Goal: Information Seeking & Learning: Learn about a topic

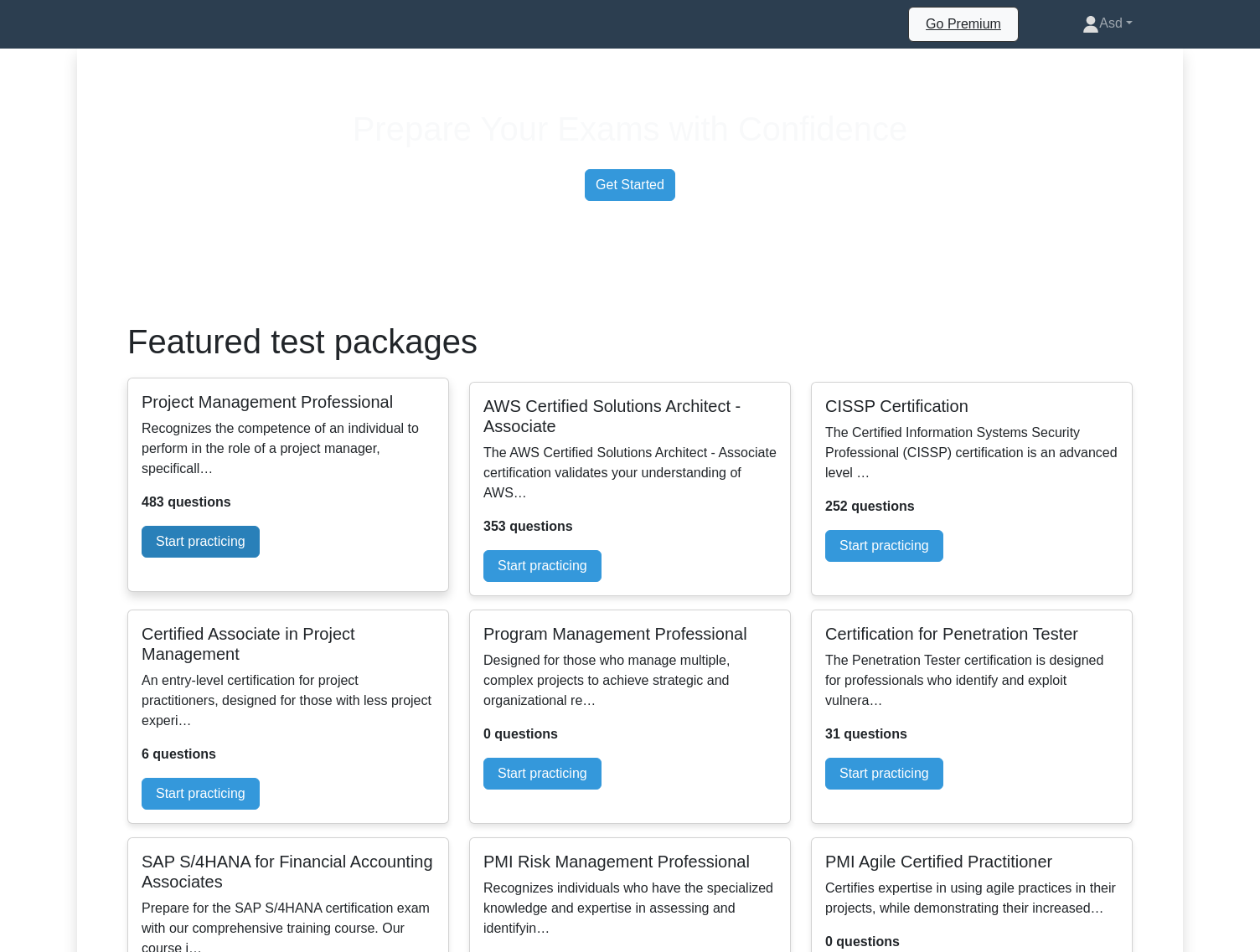
click at [260, 557] on link "Start practicing" at bounding box center [201, 541] width 119 height 32
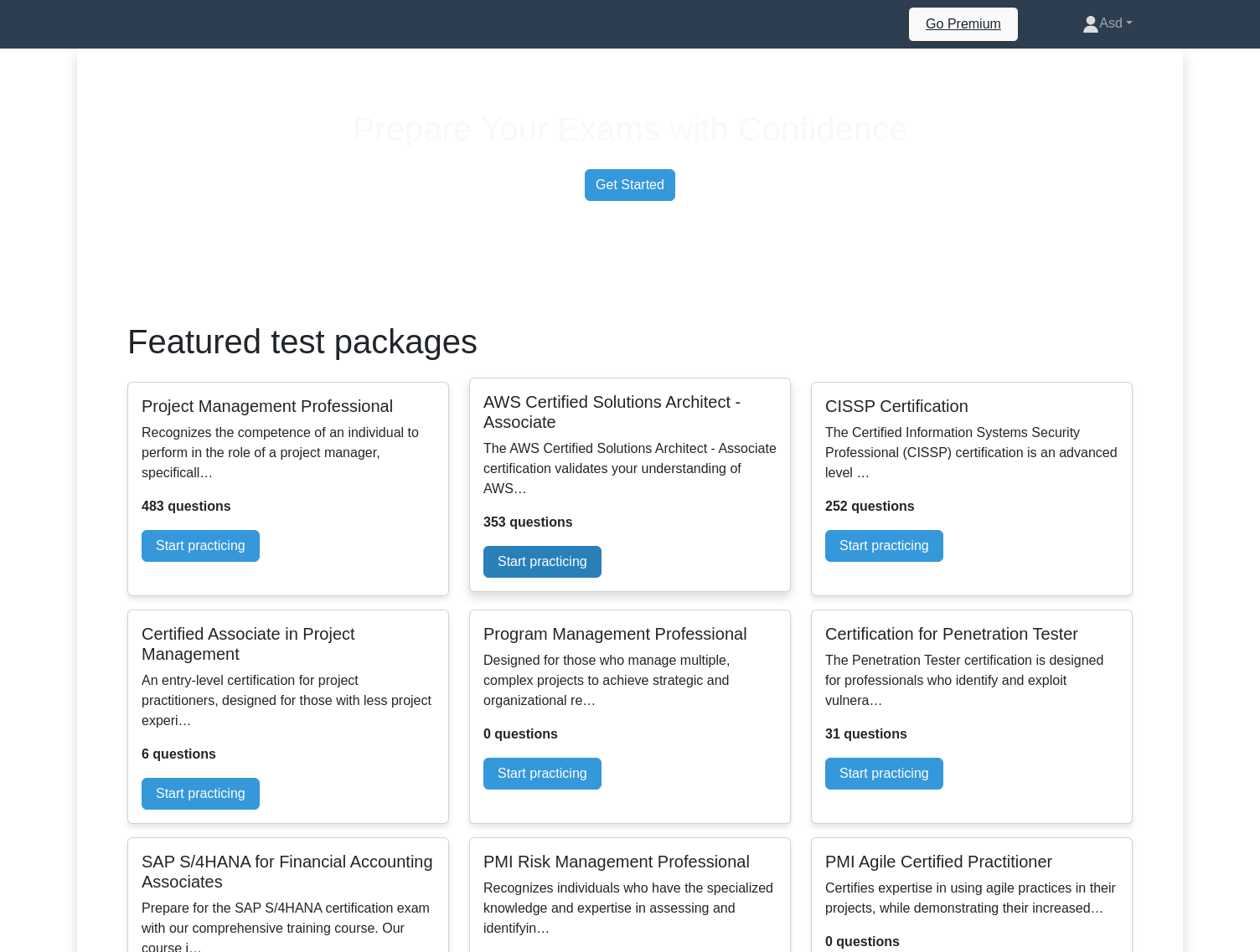
click at [601, 577] on link "Start practicing" at bounding box center [542, 561] width 119 height 32
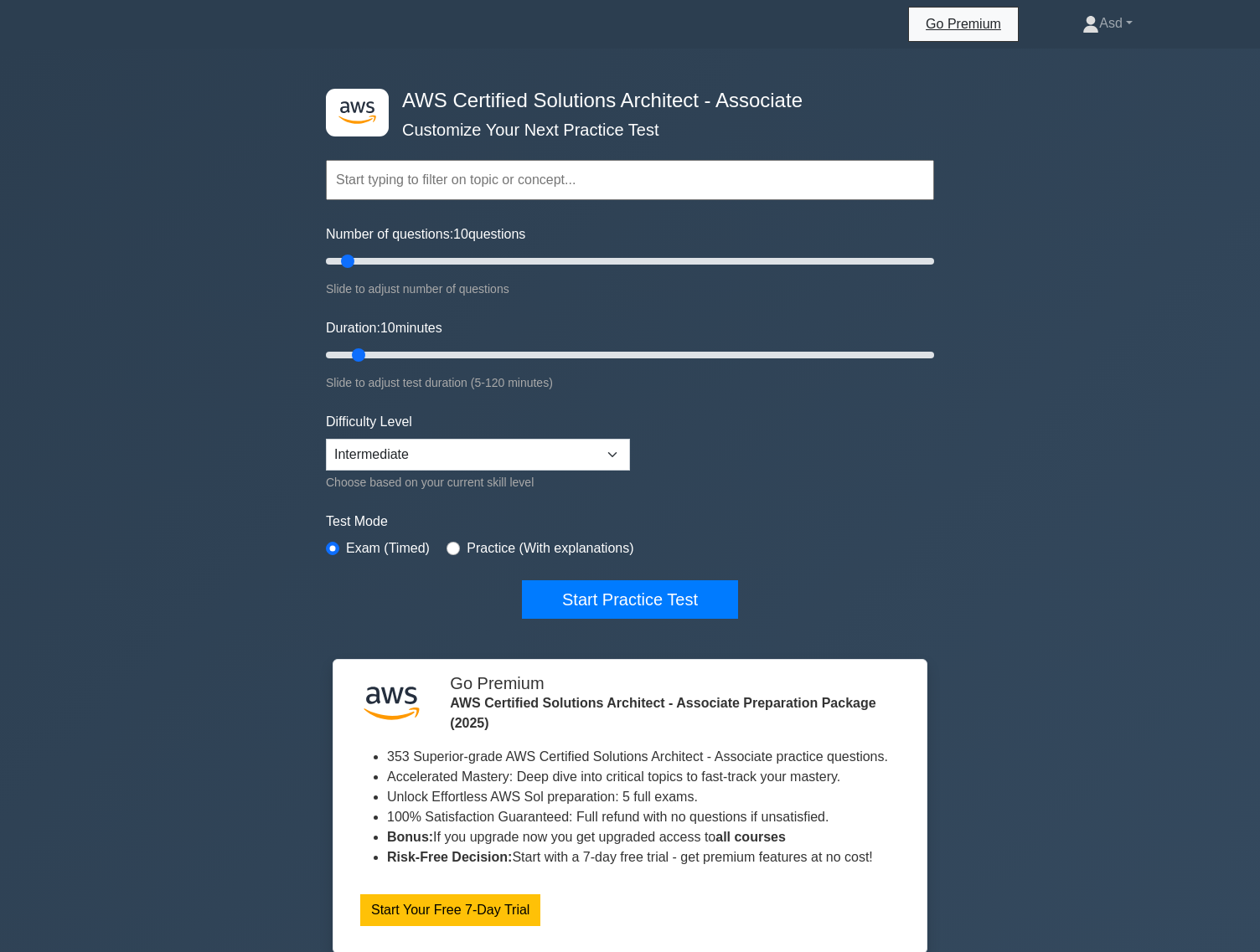
click at [564, 184] on input "text" at bounding box center [630, 180] width 608 height 40
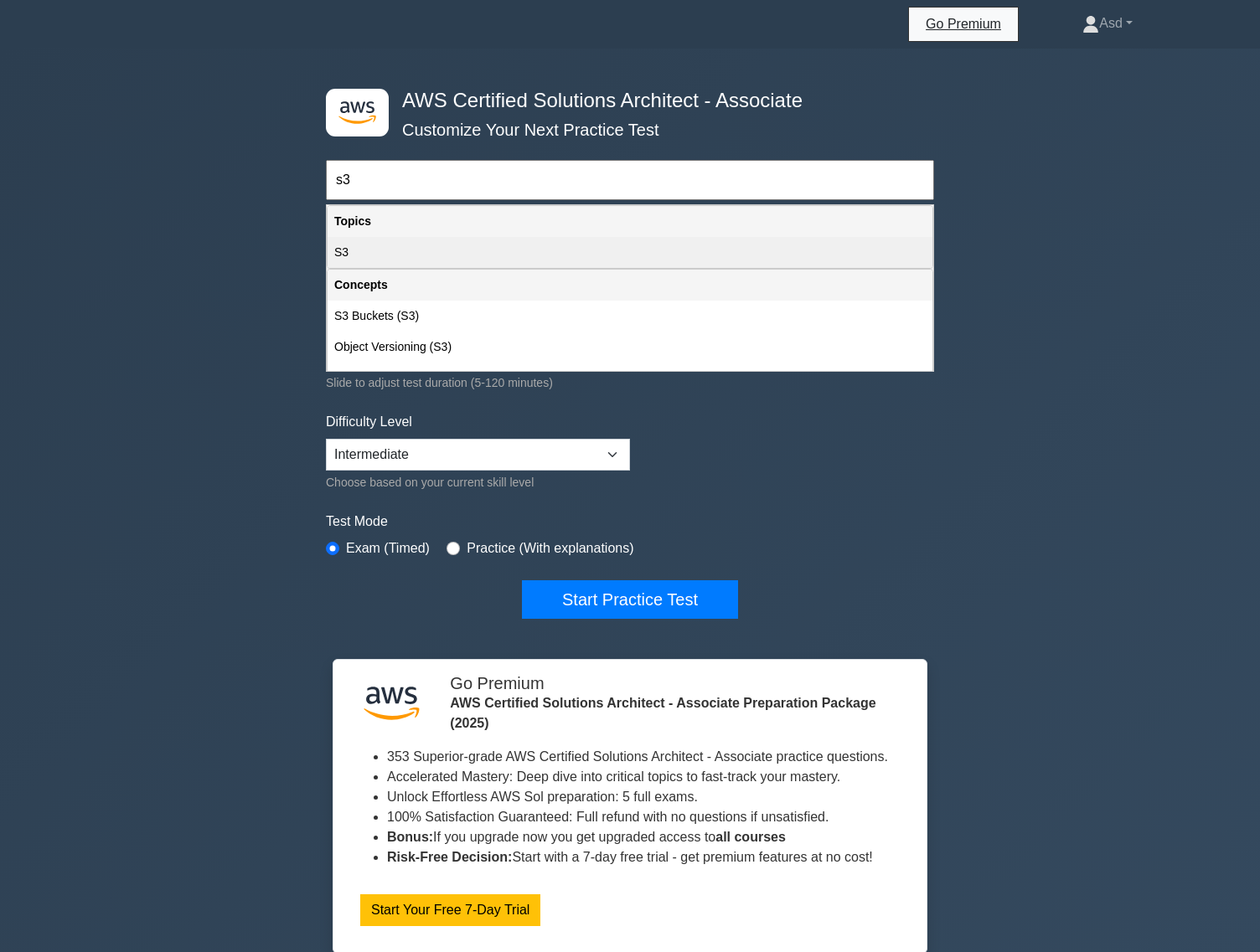
click at [493, 257] on div "S3" at bounding box center [630, 252] width 605 height 31
type input "S3"
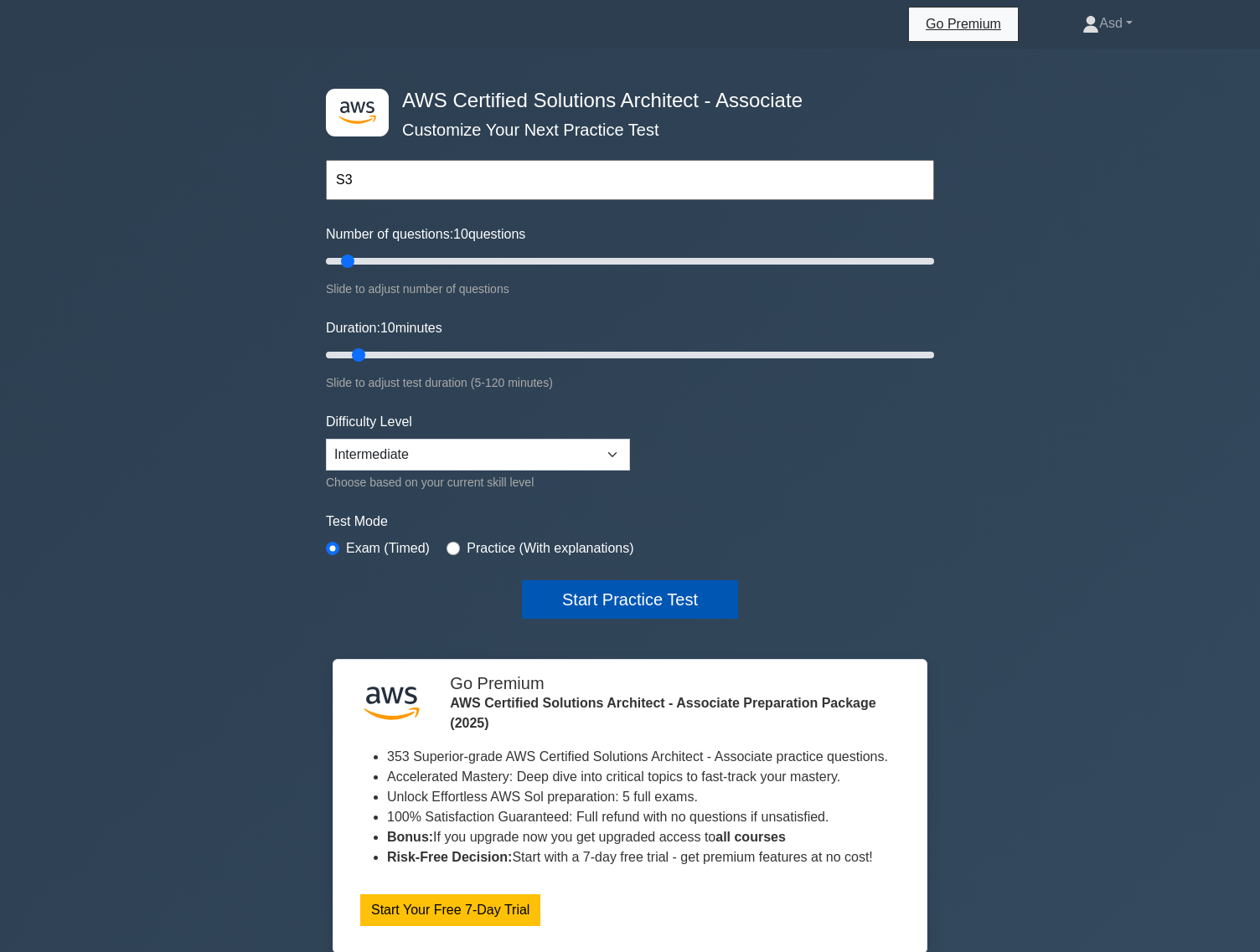
click at [625, 613] on button "Start Practice Test" at bounding box center [630, 599] width 216 height 38
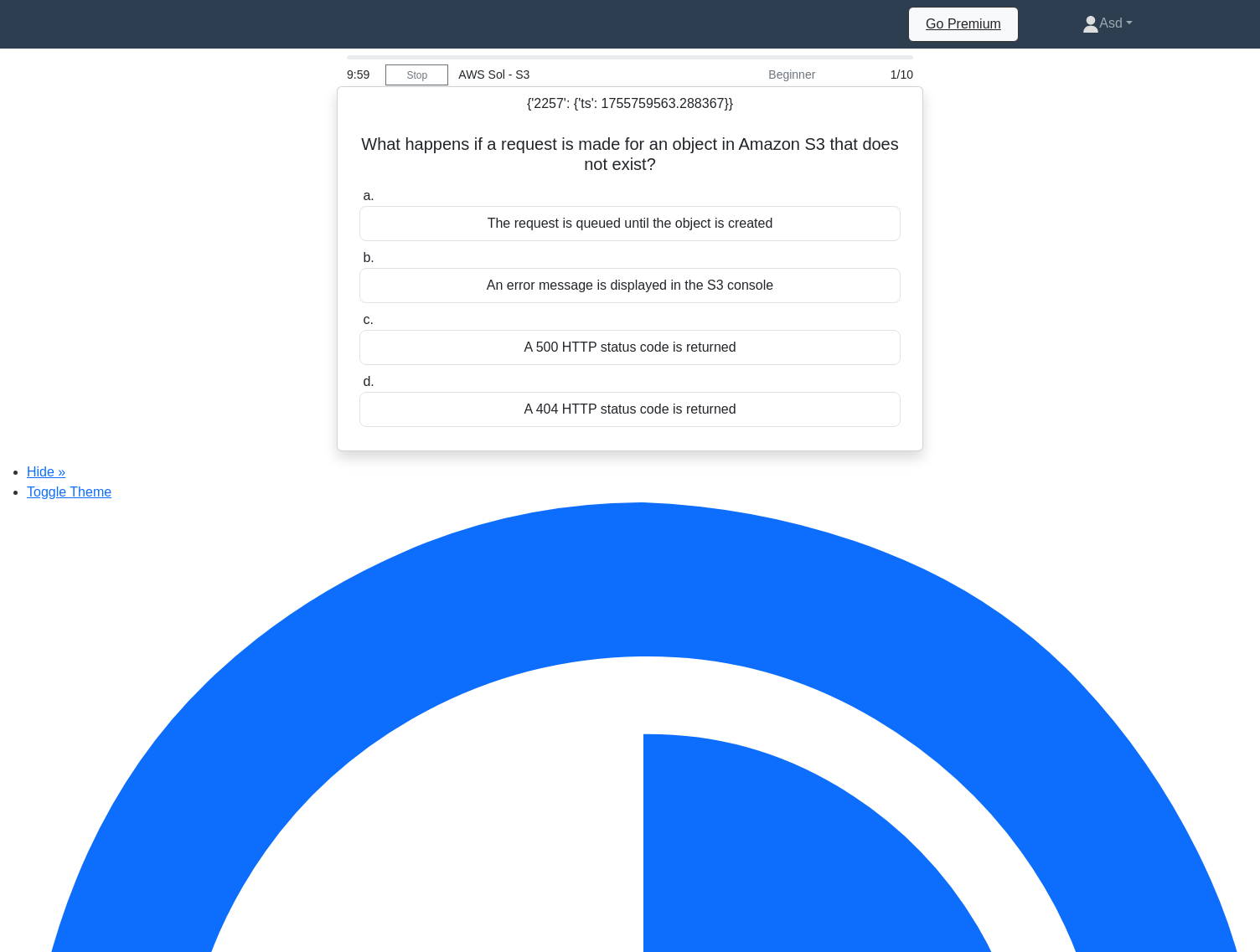
click at [622, 232] on div "The request is queued until the object is created" at bounding box center [630, 224] width 541 height 35
click at [359, 202] on input "a. The request is queued until the object is created" at bounding box center [359, 196] width 0 height 11
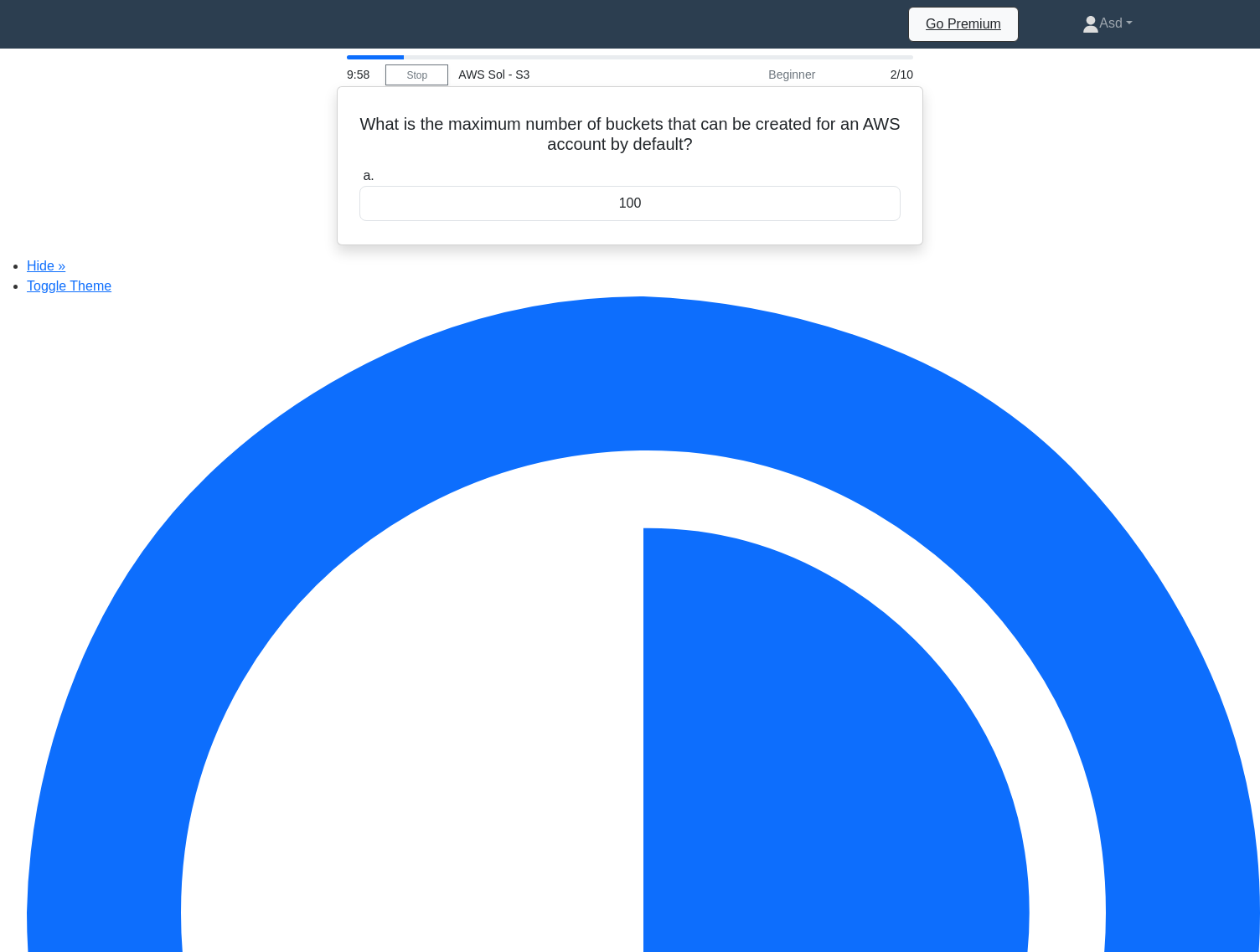
click at [630, 216] on div "100" at bounding box center [630, 203] width 541 height 35
click at [359, 182] on input "a. 100" at bounding box center [359, 176] width 0 height 11
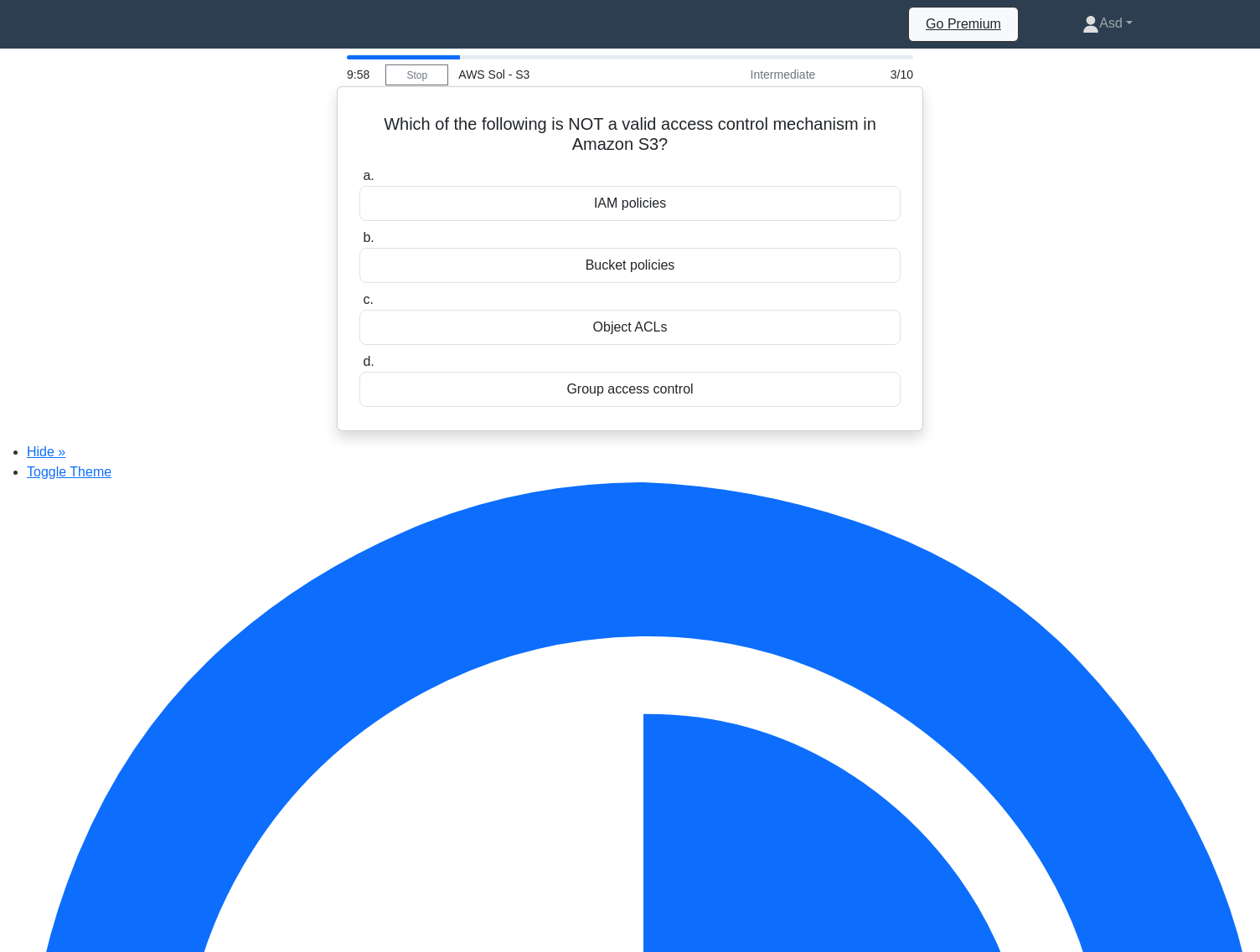
click at [631, 221] on div "IAM policies" at bounding box center [630, 203] width 541 height 35
click at [359, 182] on input "a. IAM policies" at bounding box center [359, 176] width 0 height 11
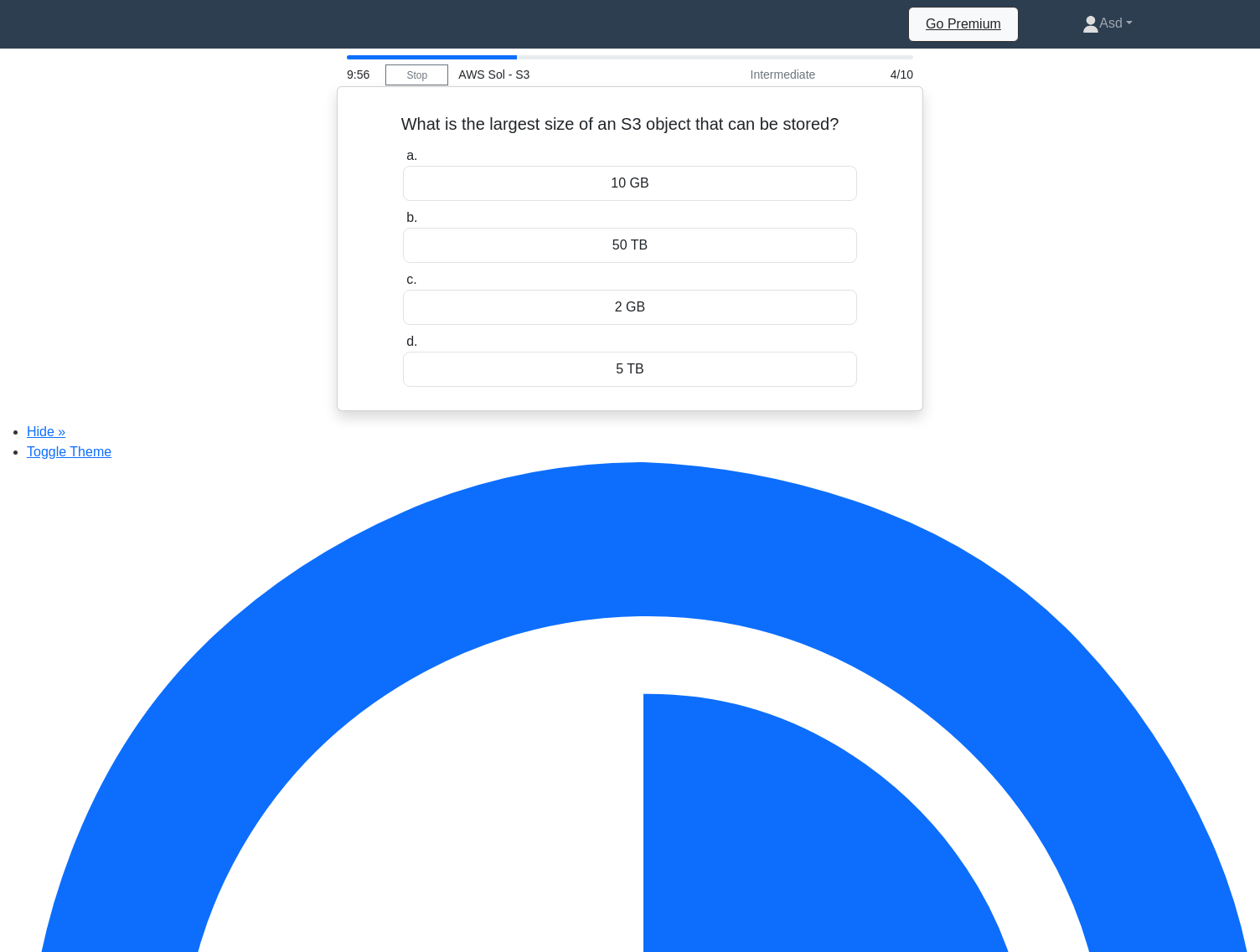
click at [636, 256] on div "50 TB" at bounding box center [630, 245] width 455 height 35
click at [402, 224] on input "b. 50 TB" at bounding box center [402, 218] width 0 height 11
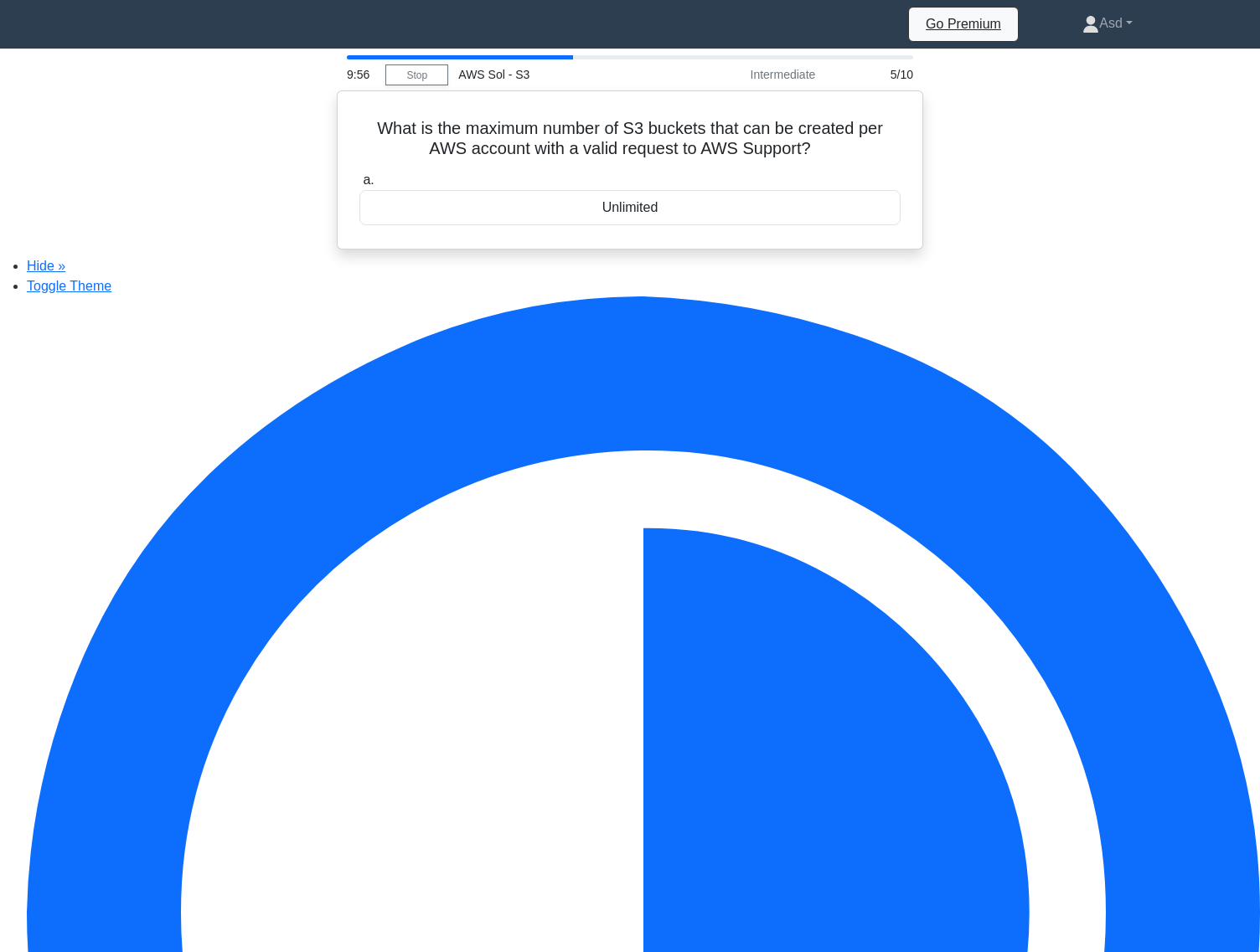
click at [637, 249] on div "What is the maximum number of S3 buckets that can be created per AWS account wi…" at bounding box center [630, 170] width 1105 height 159
click at [642, 220] on div "Unlimited" at bounding box center [630, 203] width 541 height 35
click at [359, 182] on input "a. Unlimited" at bounding box center [359, 176] width 0 height 11
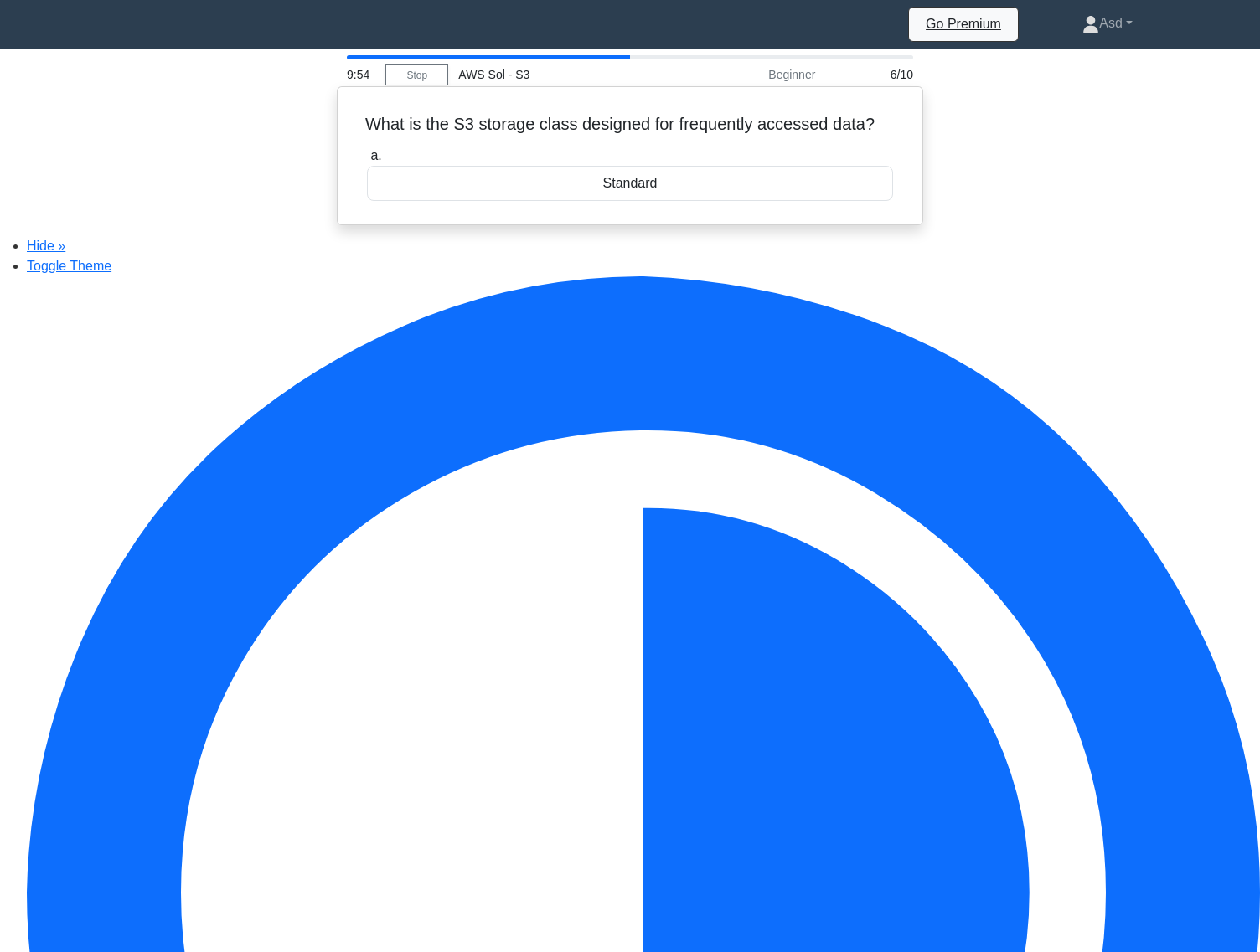
click at [645, 176] on div "Standard" at bounding box center [630, 183] width 526 height 35
click at [367, 162] on input "a. Standard" at bounding box center [367, 156] width 0 height 11
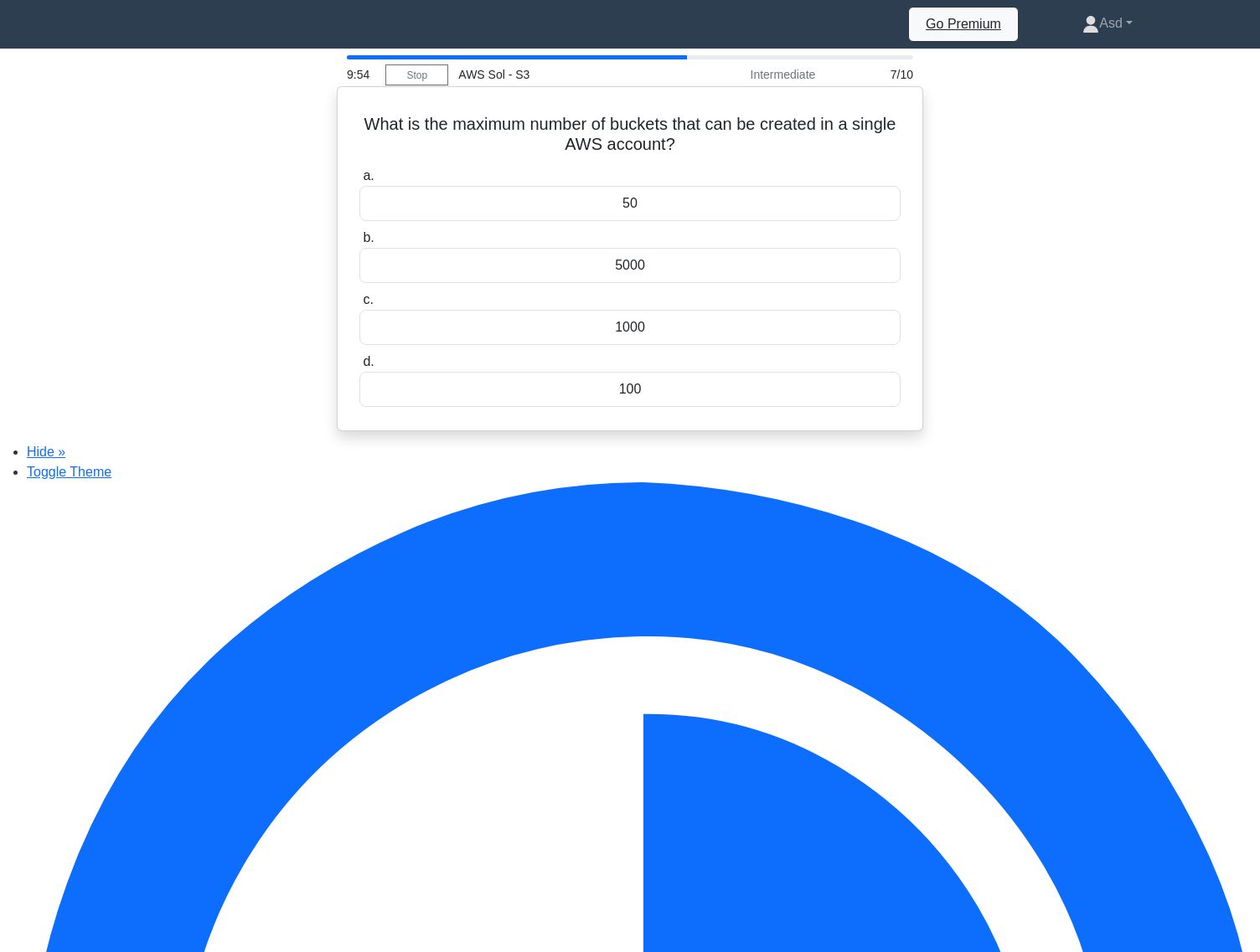
click at [645, 208] on div "50" at bounding box center [630, 203] width 541 height 35
click at [359, 182] on input "a. 50" at bounding box center [359, 176] width 0 height 11
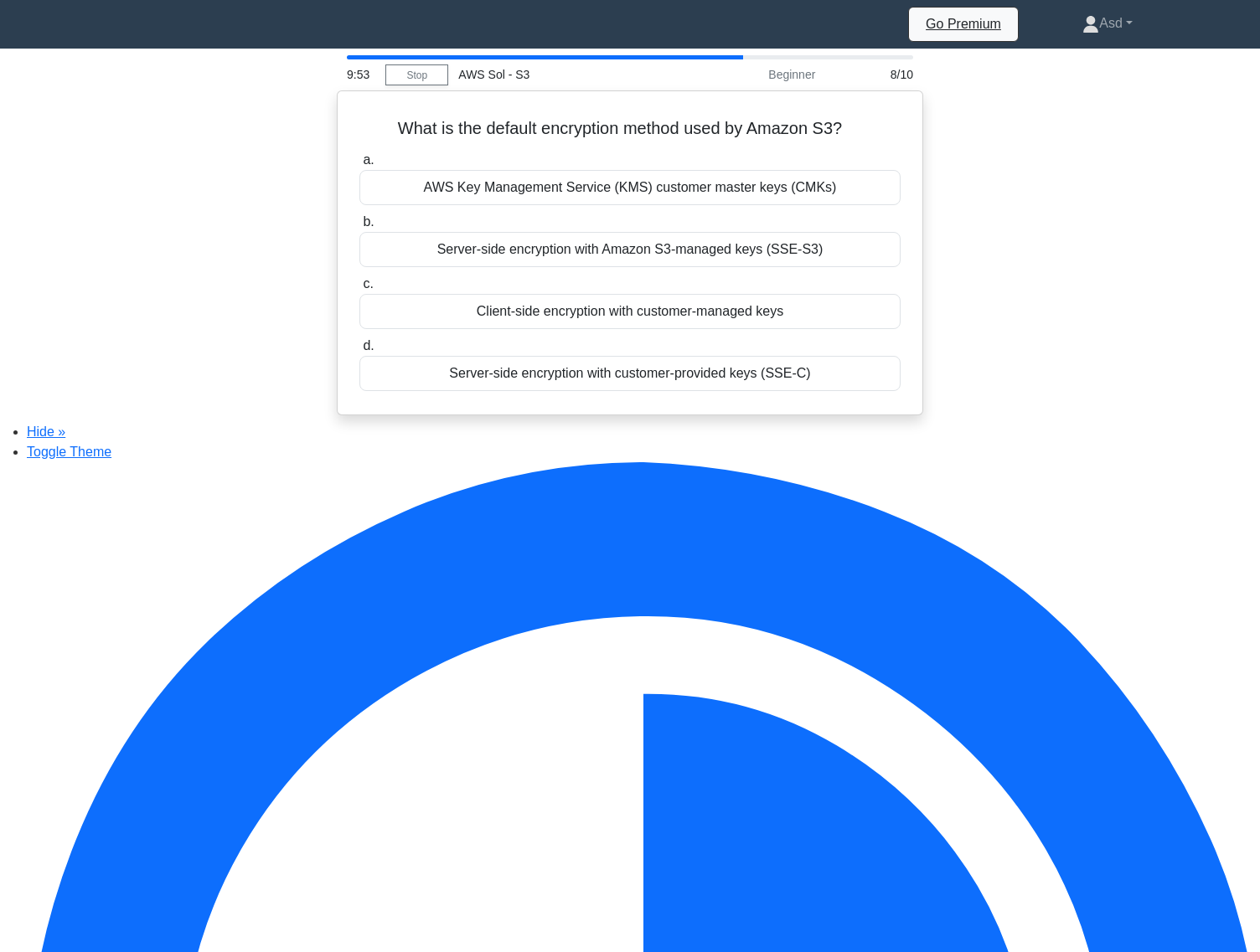
click at [645, 208] on div "a. AWS Key Management Service (KMS) customer master keys (CMKs) b. Server-side …" at bounding box center [629, 270] width 561 height 248
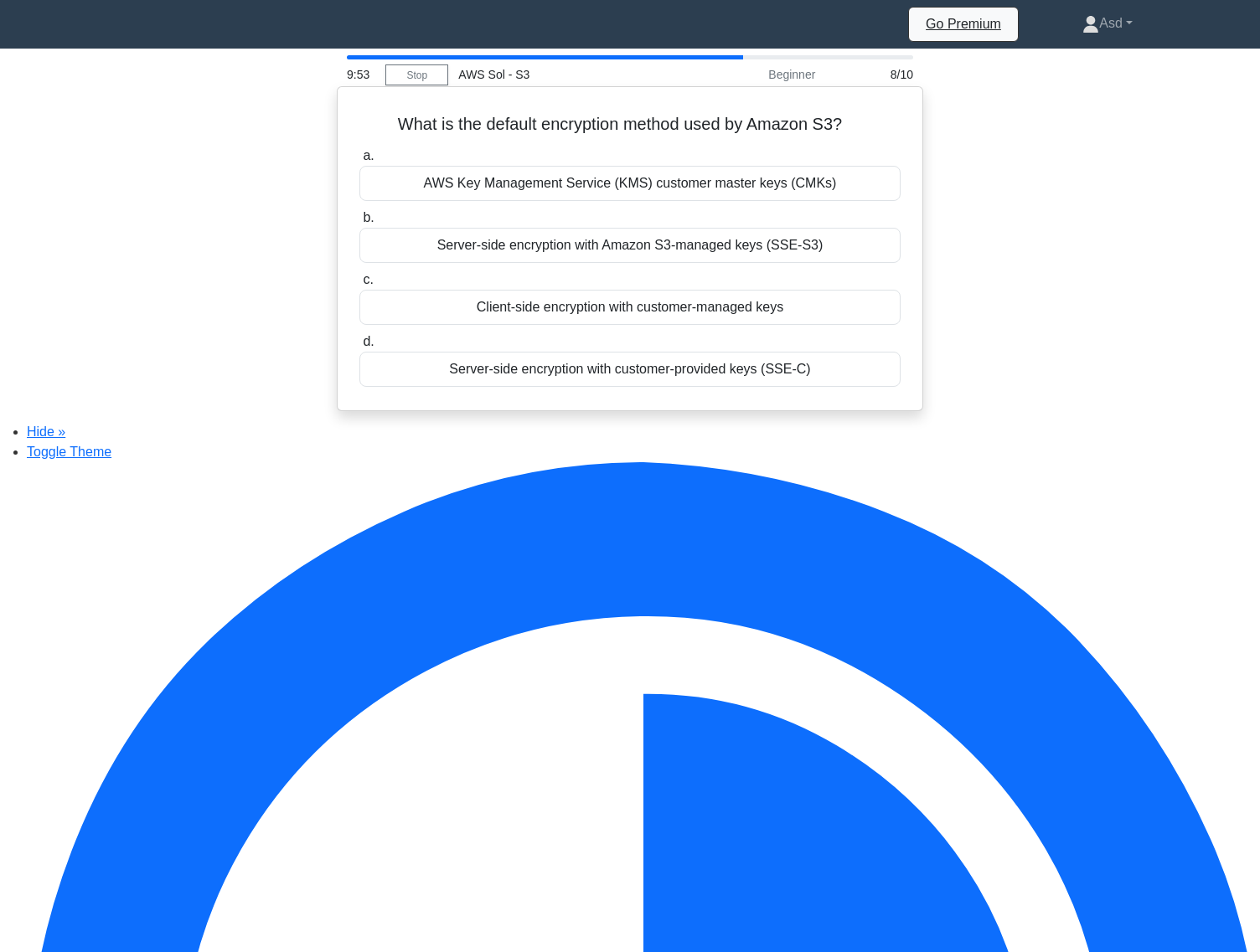
click at [646, 186] on div "AWS Key Management Service (KMS) customer master keys (CMKs)" at bounding box center [630, 183] width 541 height 35
click at [359, 162] on input "a. AWS Key Management Service (KMS) customer master keys (CMKs)" at bounding box center [359, 156] width 0 height 11
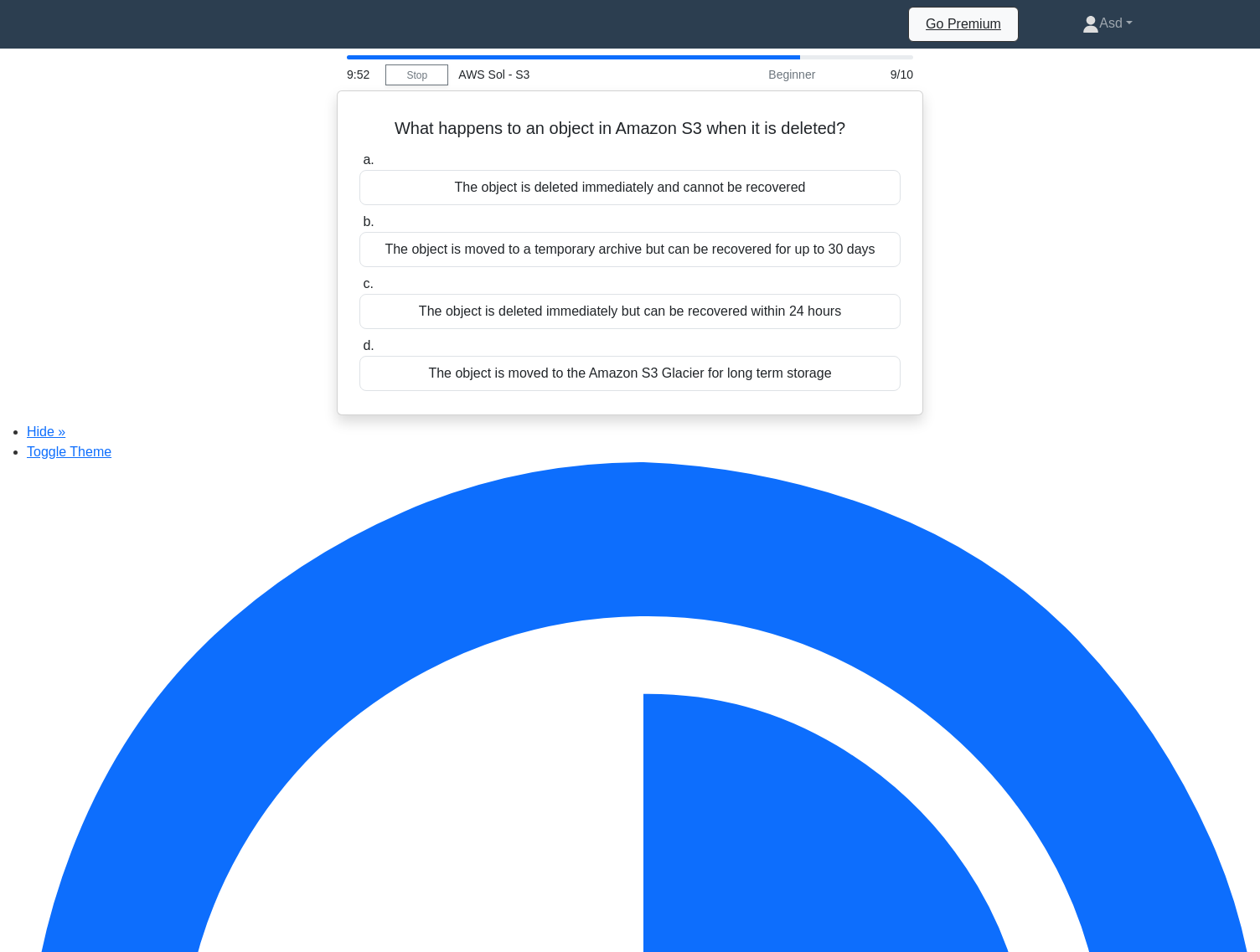
click at [646, 186] on div "The object is deleted immediately and cannot be recovered" at bounding box center [630, 187] width 541 height 35
click at [359, 165] on input "a. The object is deleted immediately and cannot be recovered" at bounding box center [359, 160] width 0 height 11
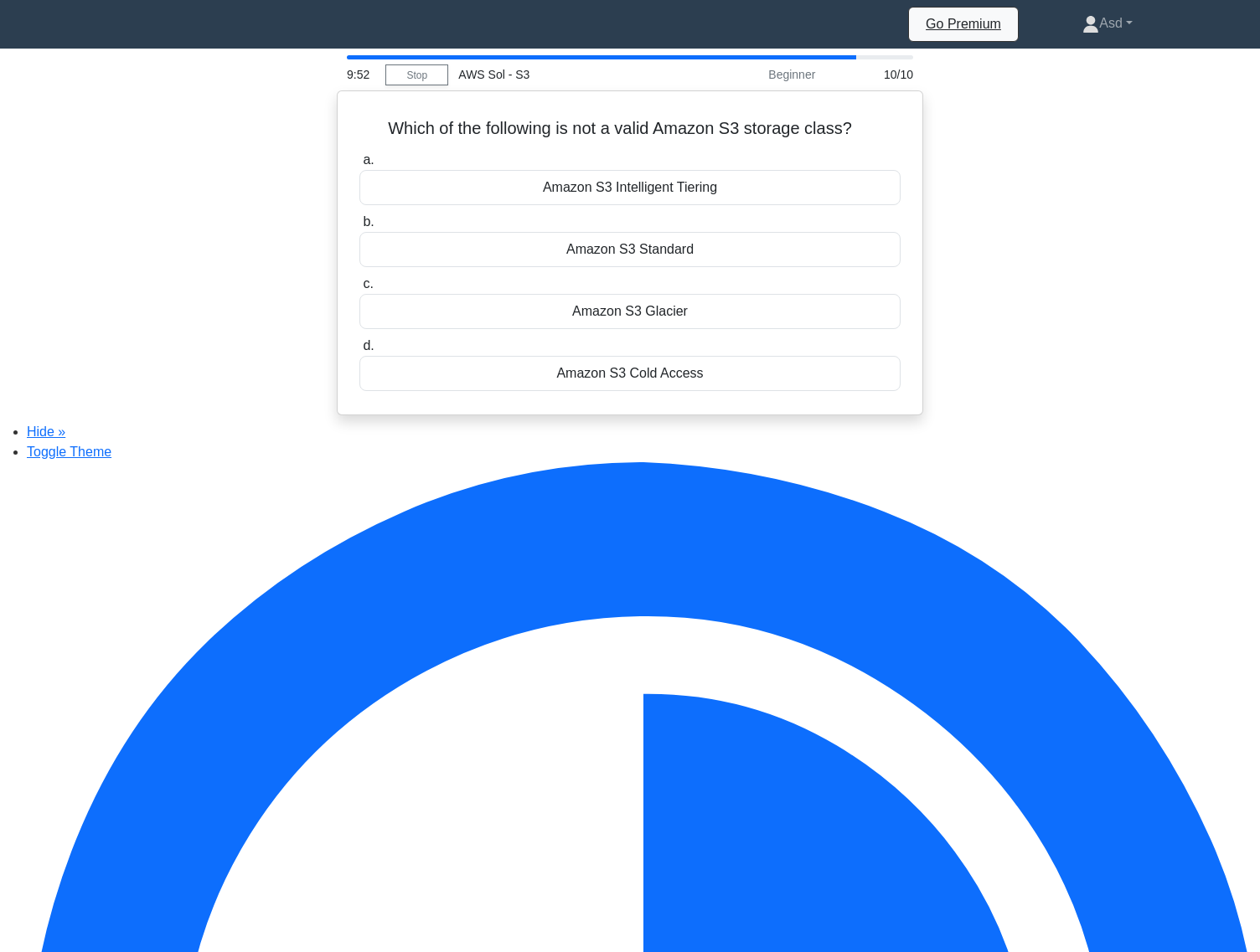
click at [646, 186] on div "Amazon S3 Intelligent Tiering" at bounding box center [630, 187] width 541 height 35
click at [359, 165] on input "a. Amazon S3 Intelligent Tiering" at bounding box center [359, 160] width 0 height 11
